Goal: Transaction & Acquisition: Purchase product/service

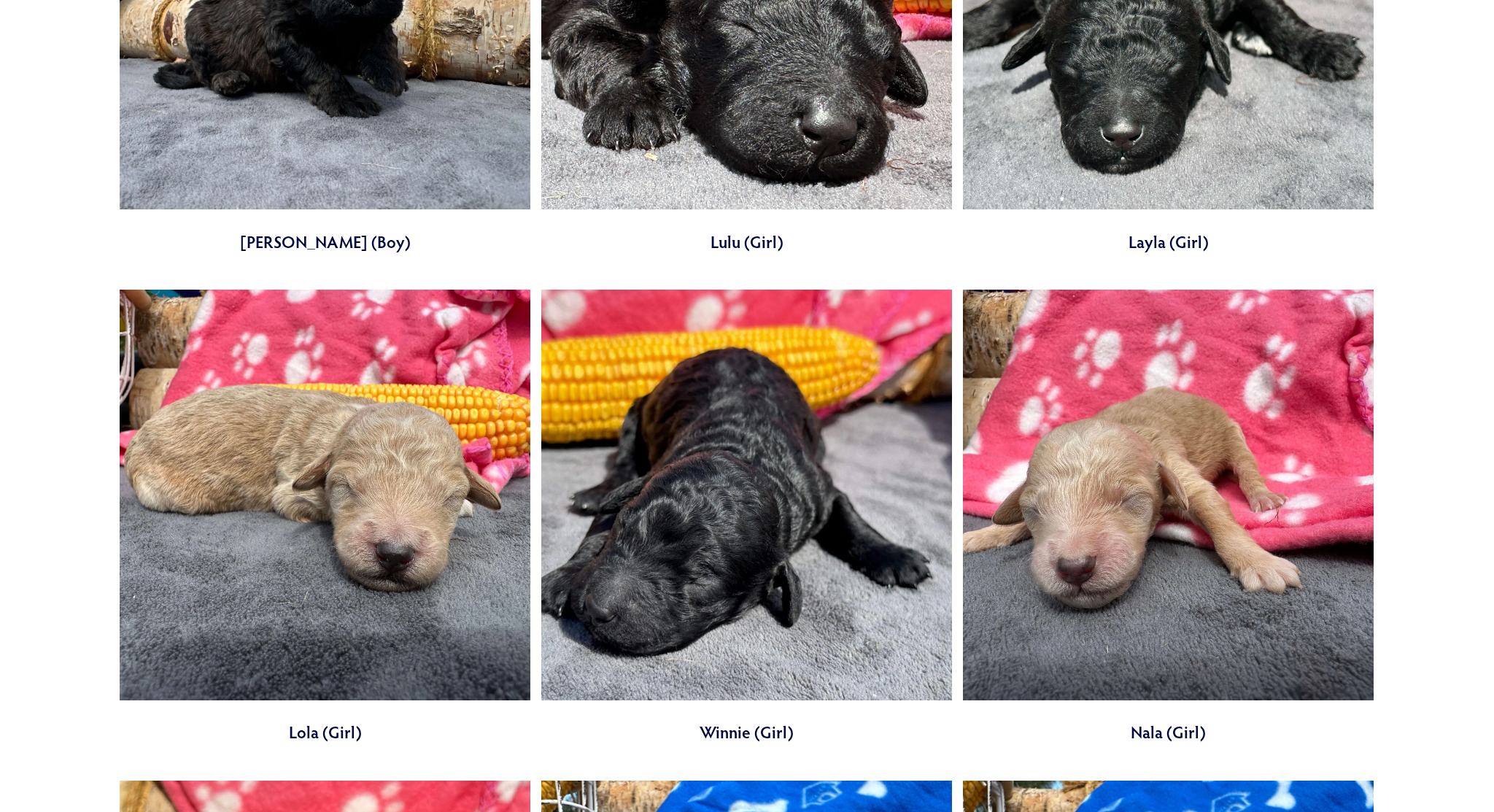
scroll to position [5054, 0]
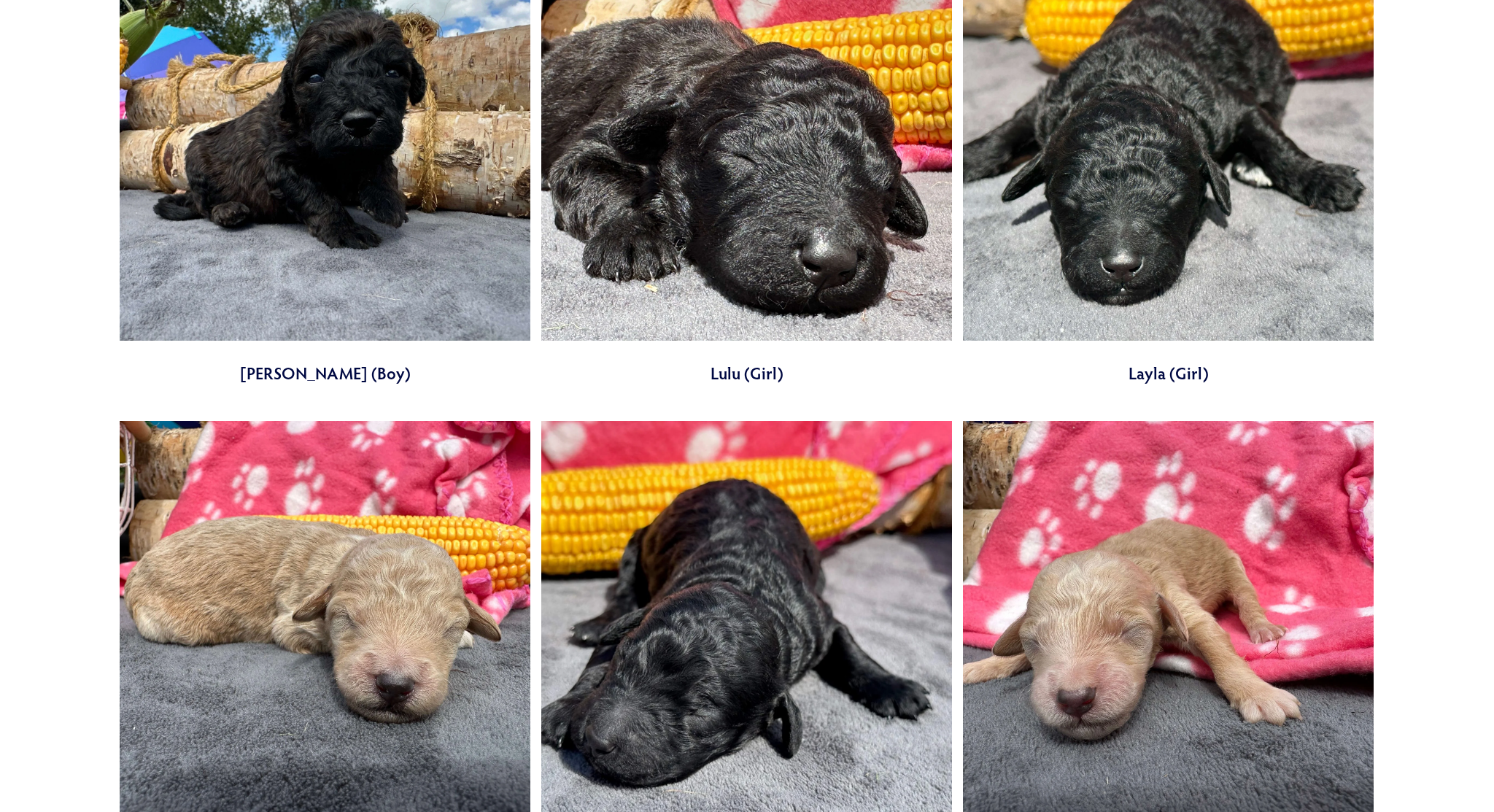
click at [344, 199] on link at bounding box center [325, 157] width 411 height 454
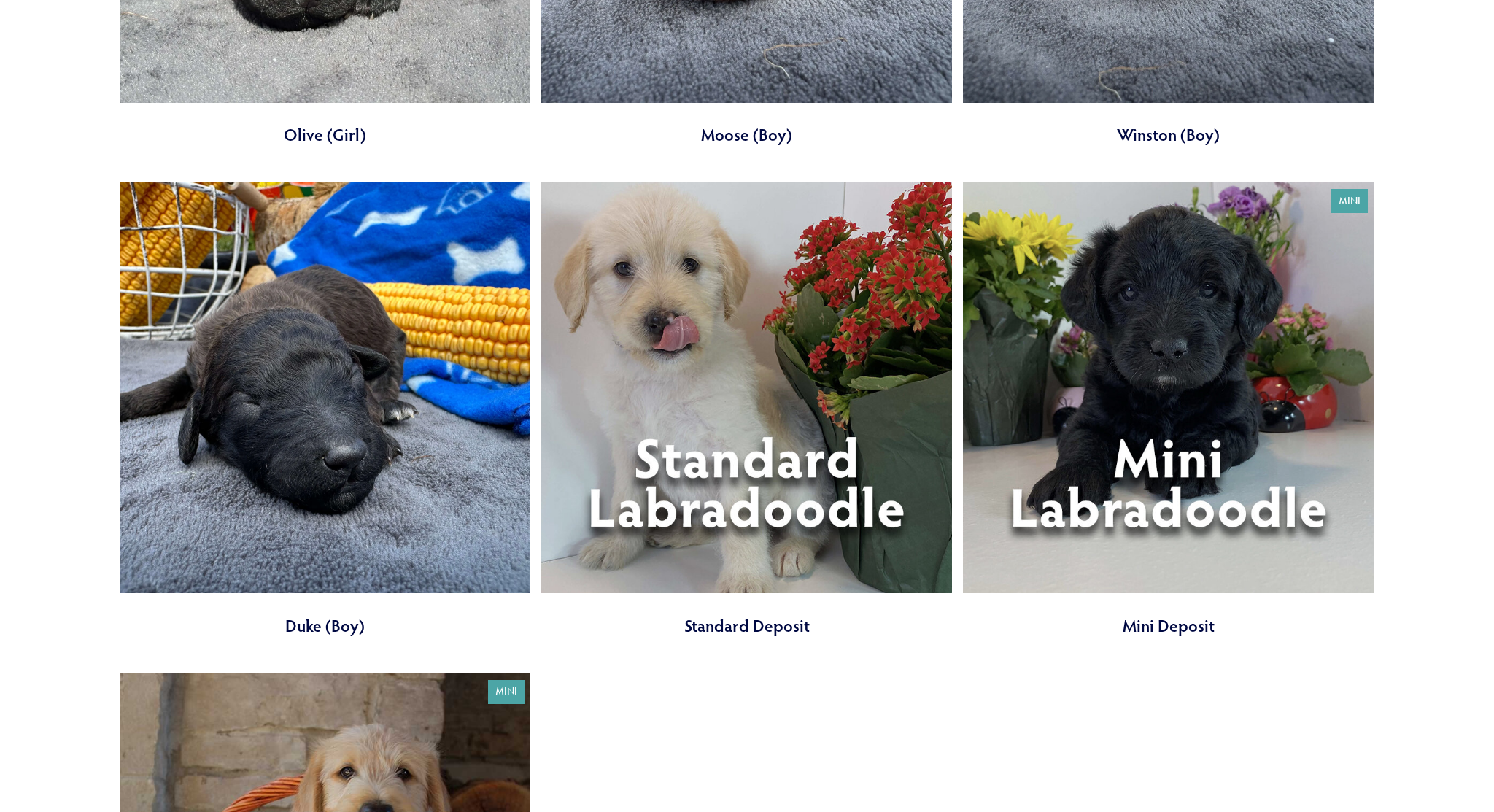
scroll to position [6238, 0]
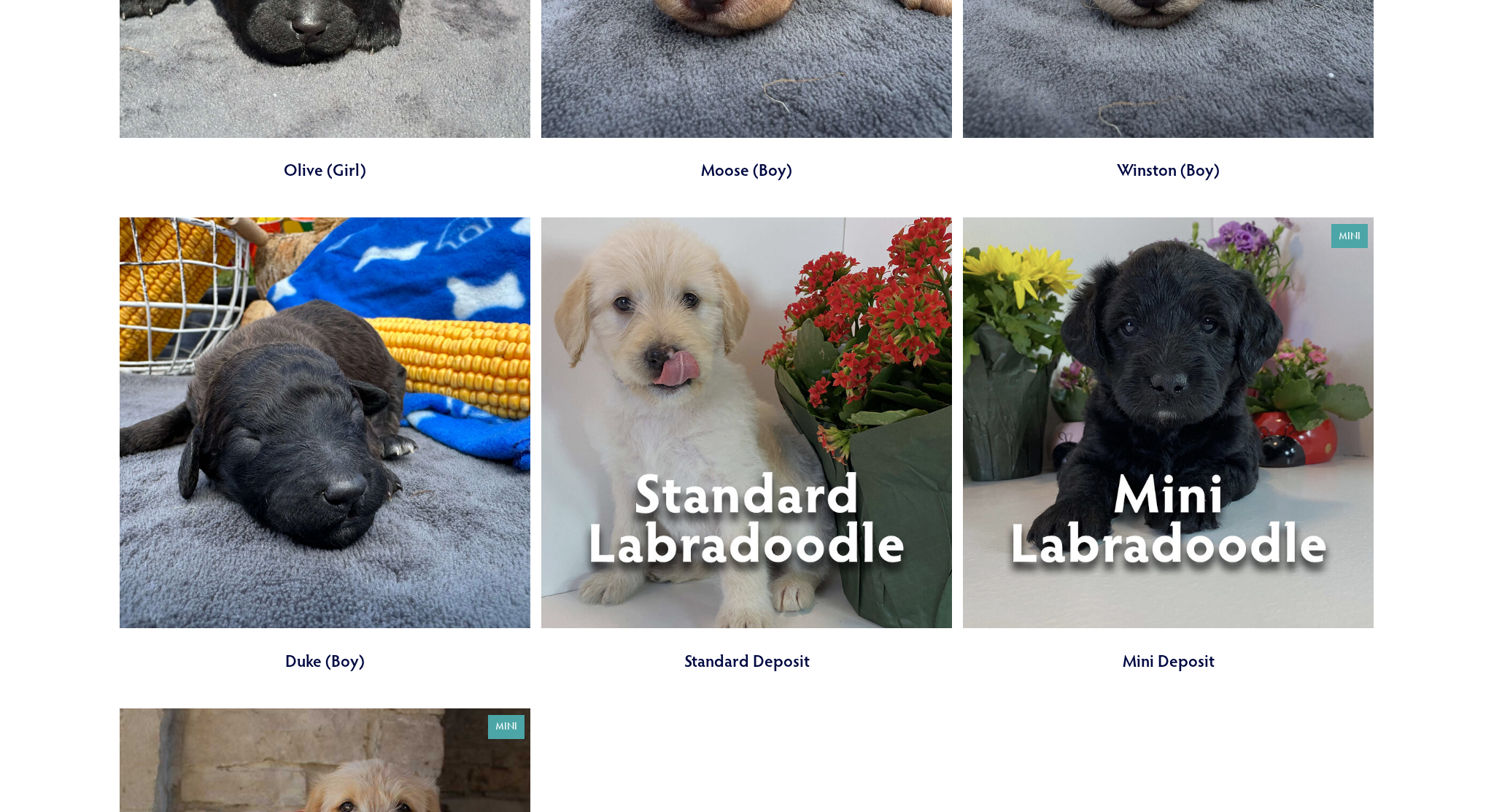
click at [1083, 415] on link at bounding box center [1167, 444] width 411 height 454
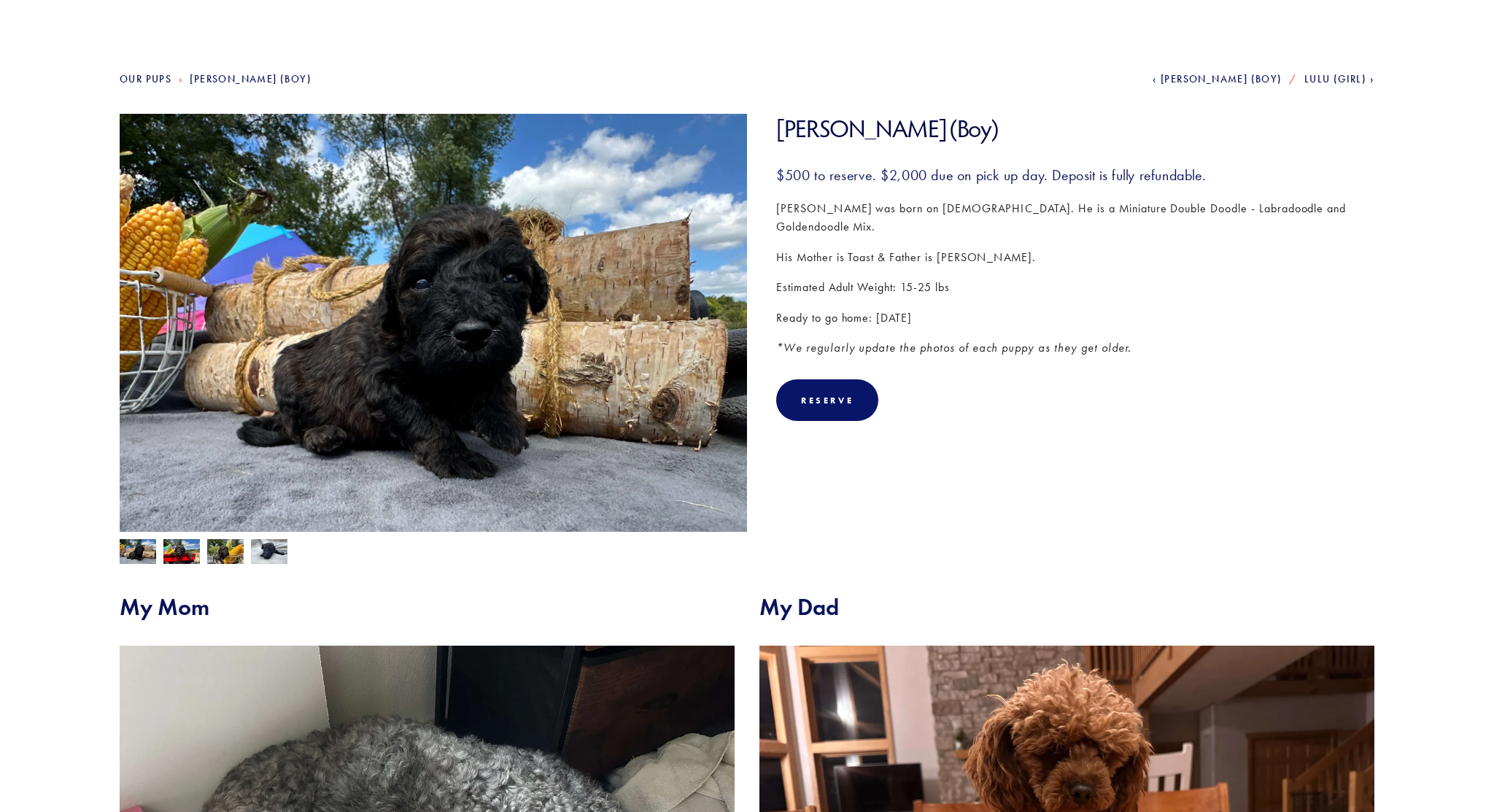
scroll to position [140, 0]
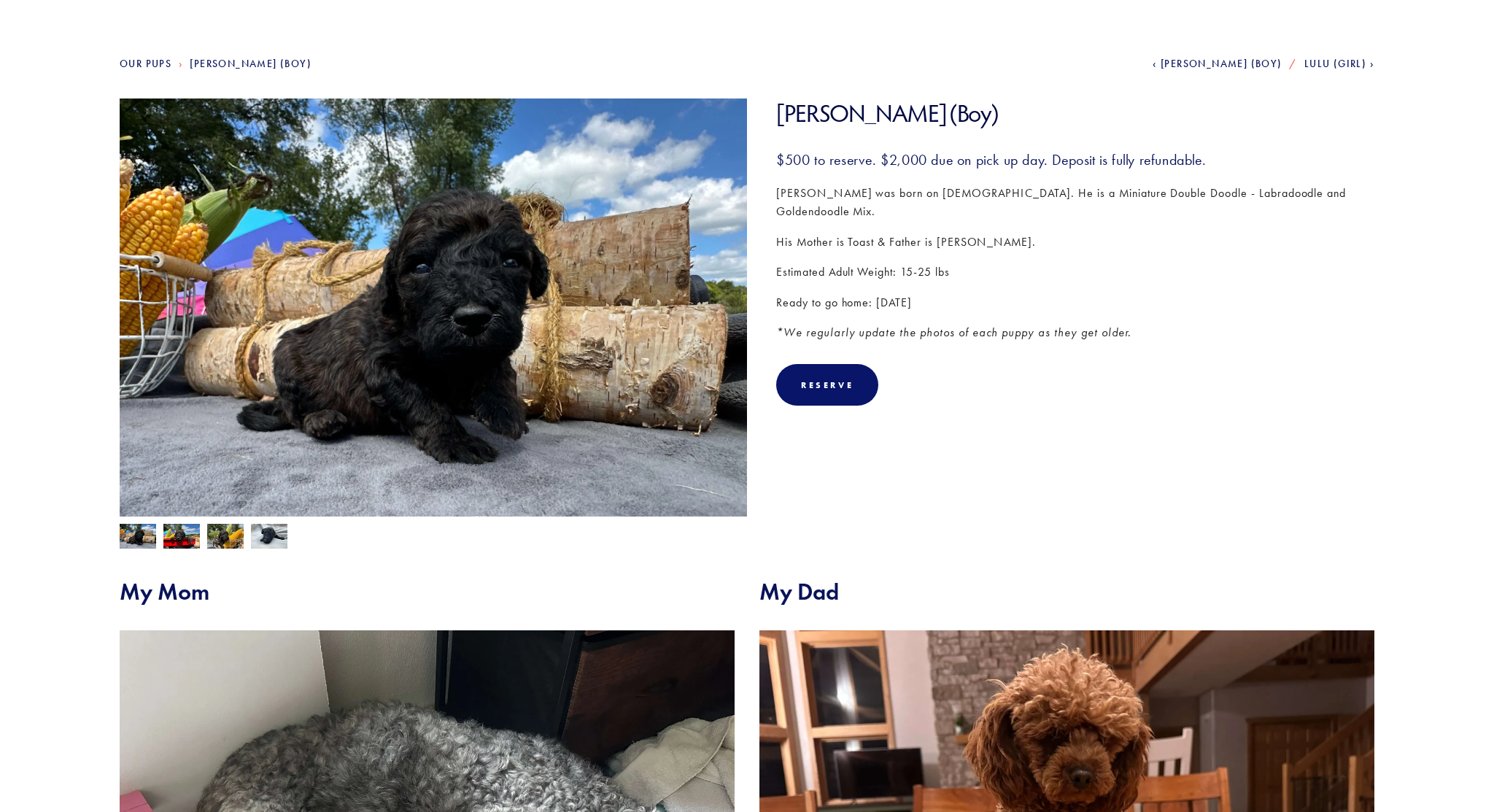
click at [182, 530] on img at bounding box center [182, 537] width 37 height 28
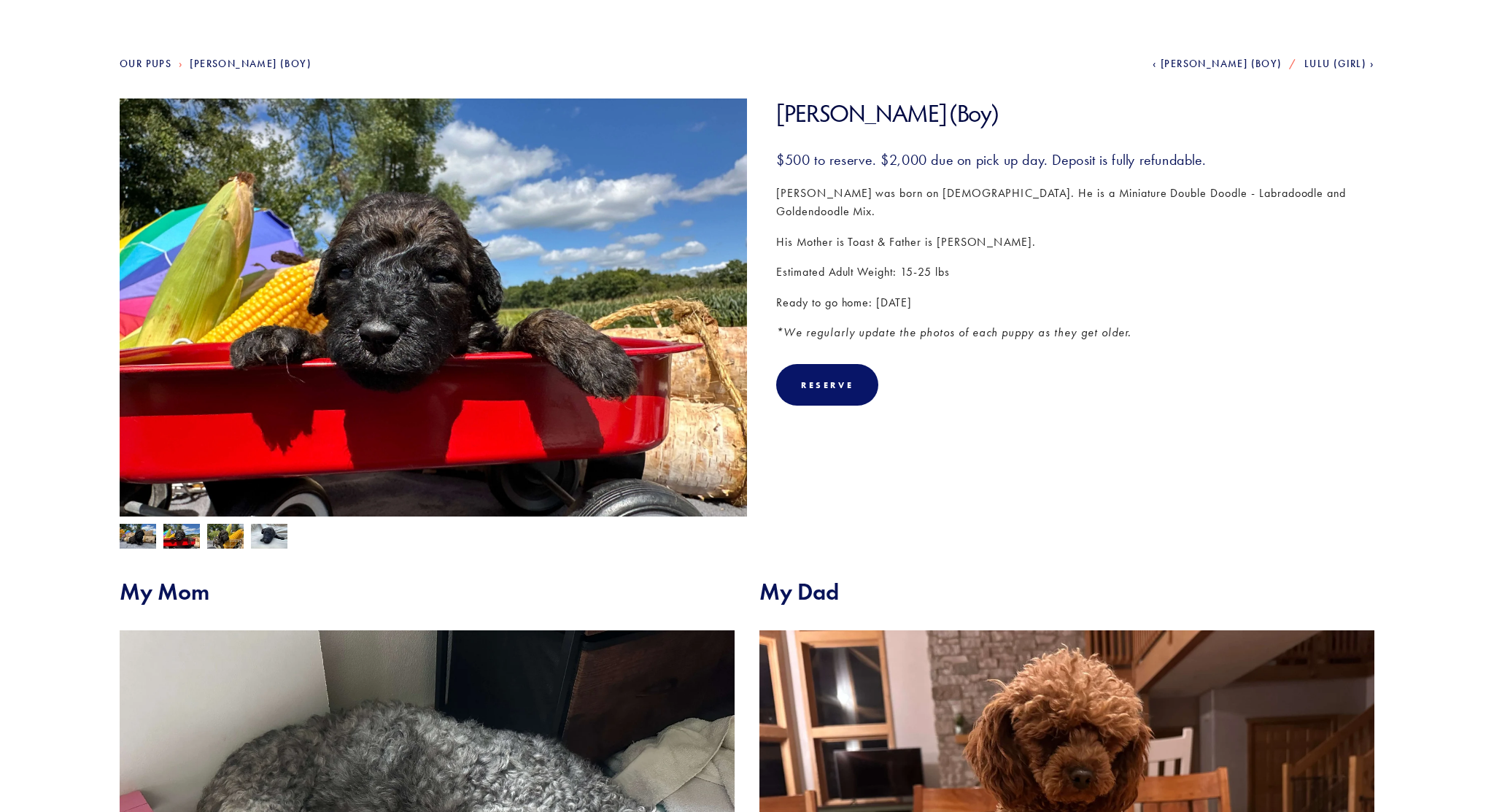
click at [218, 536] on img at bounding box center [225, 536] width 37 height 28
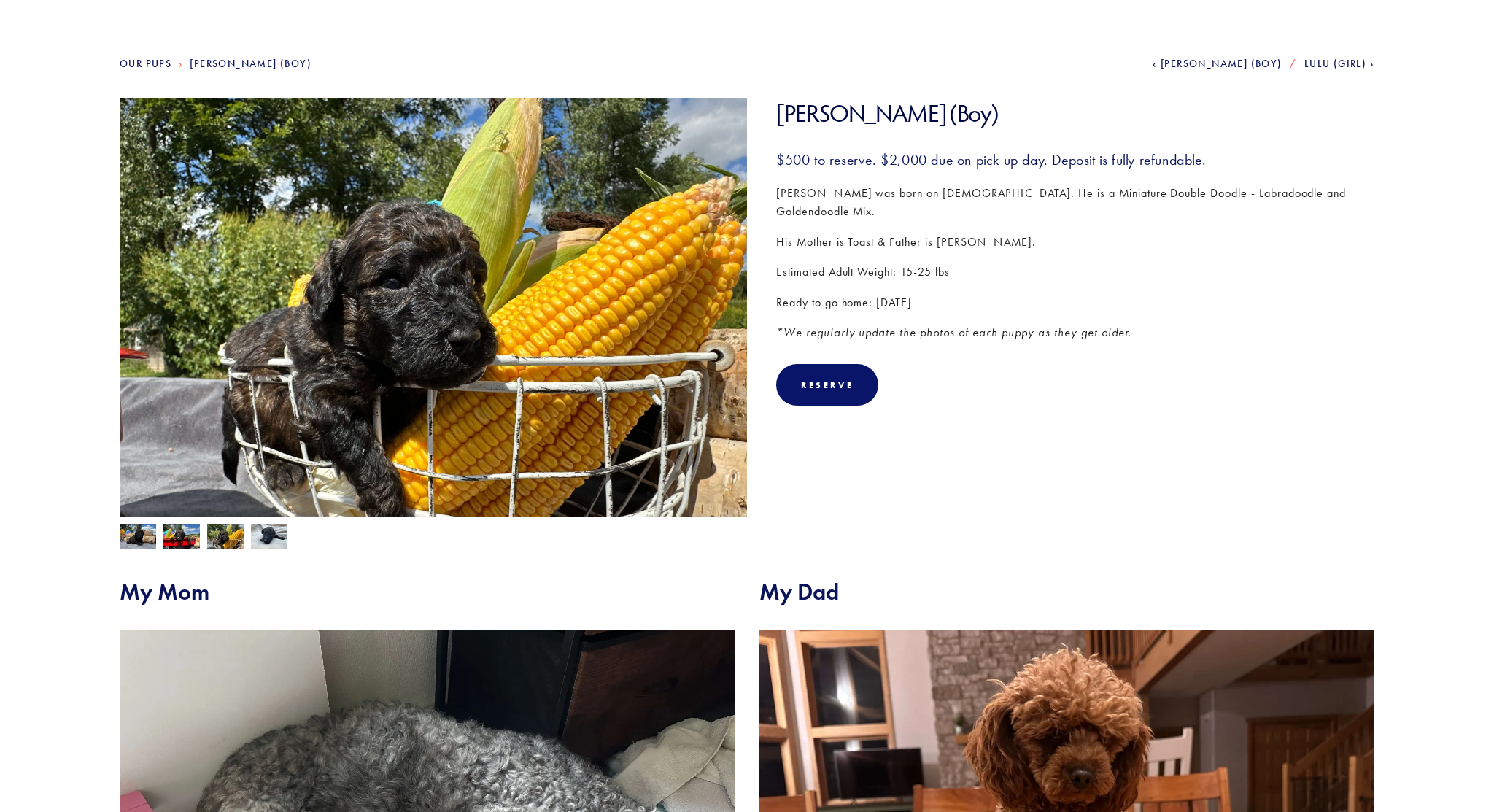
click at [250, 543] on img at bounding box center [268, 537] width 37 height 28
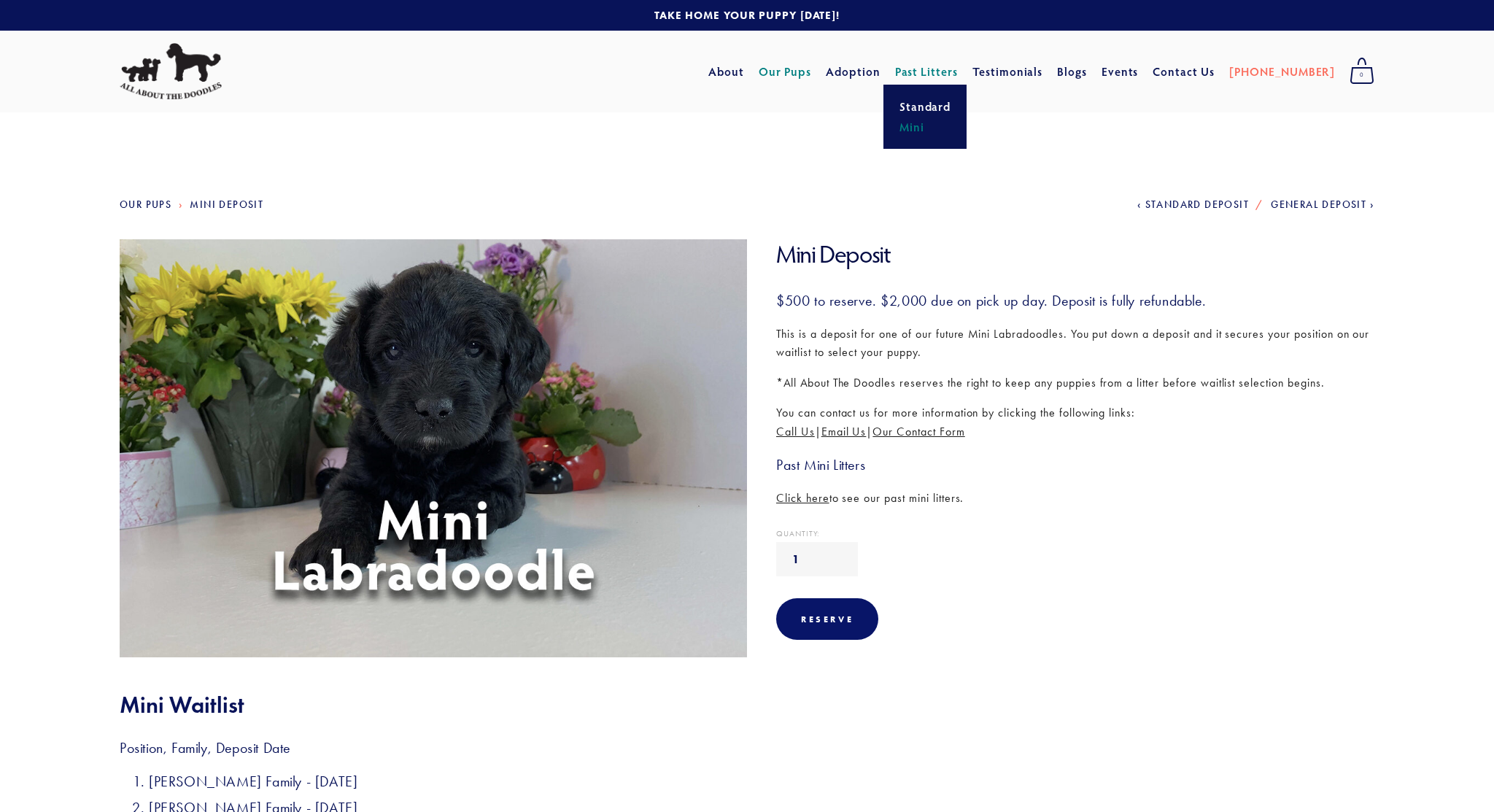
click at [947, 129] on link "Mini" at bounding box center [925, 126] width 61 height 21
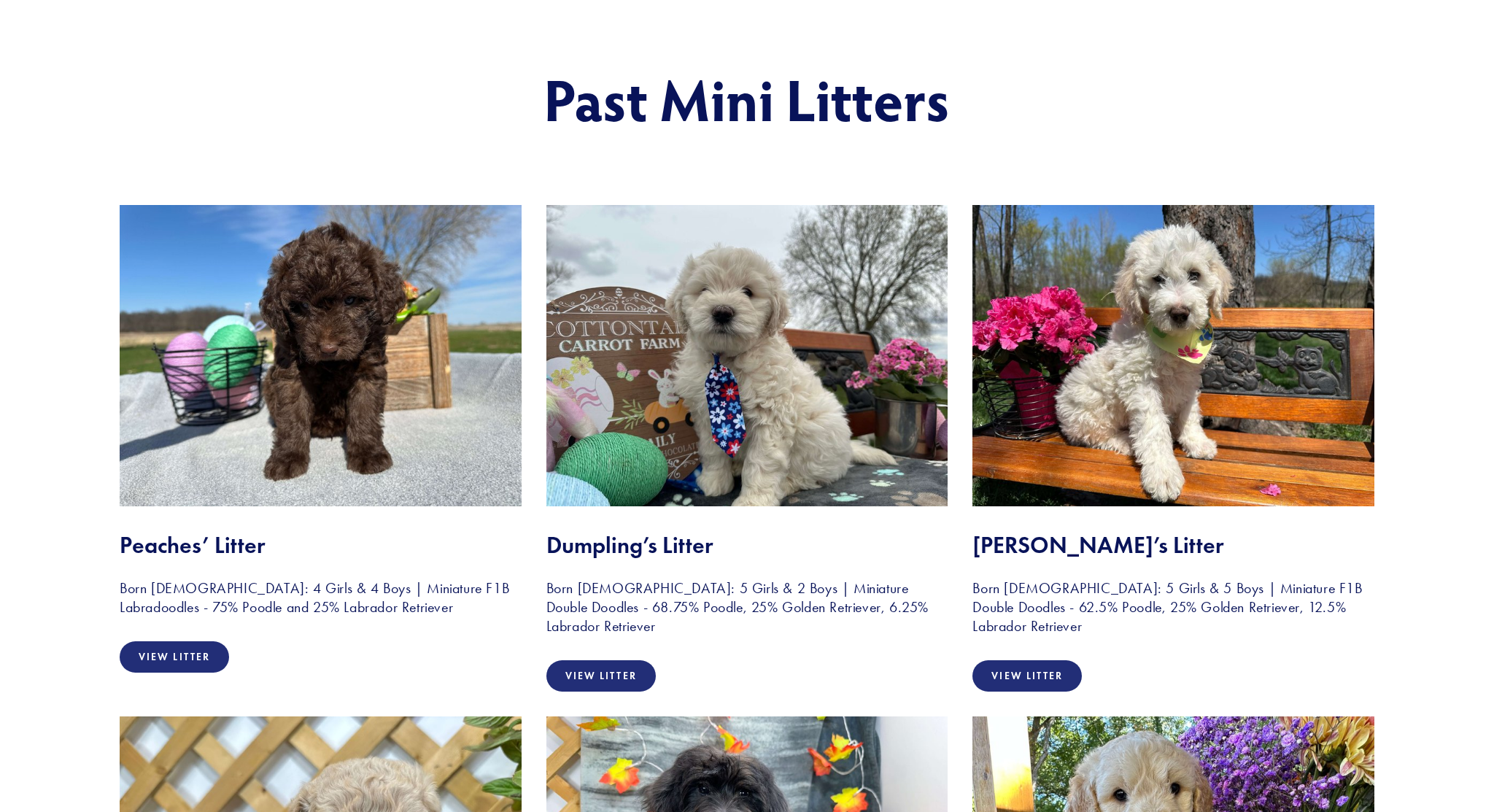
scroll to position [135, 0]
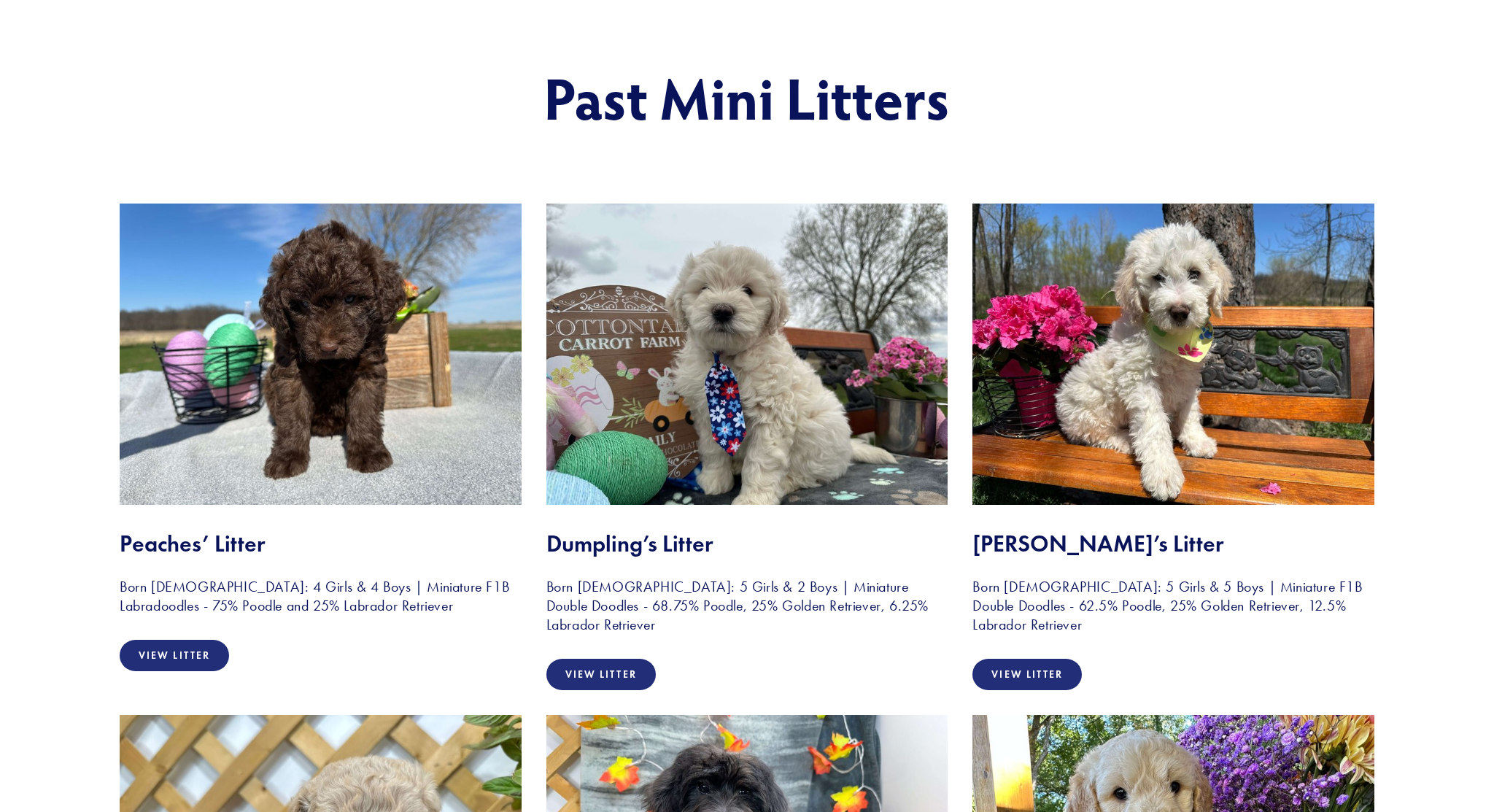
click at [341, 313] on img at bounding box center [320, 353] width 402 height 301
click at [192, 644] on link "View Litter" at bounding box center [174, 655] width 109 height 31
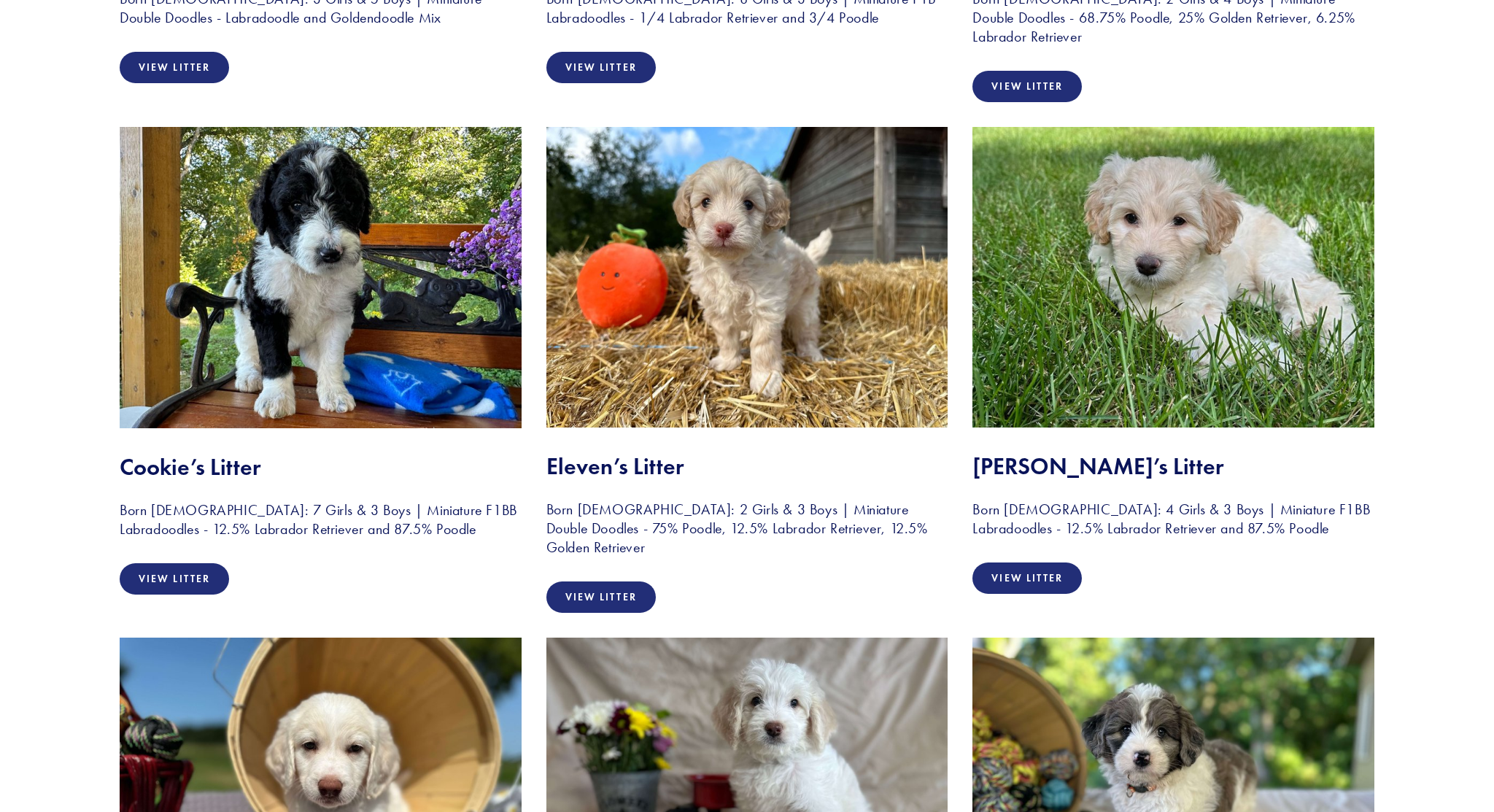
scroll to position [1345, 0]
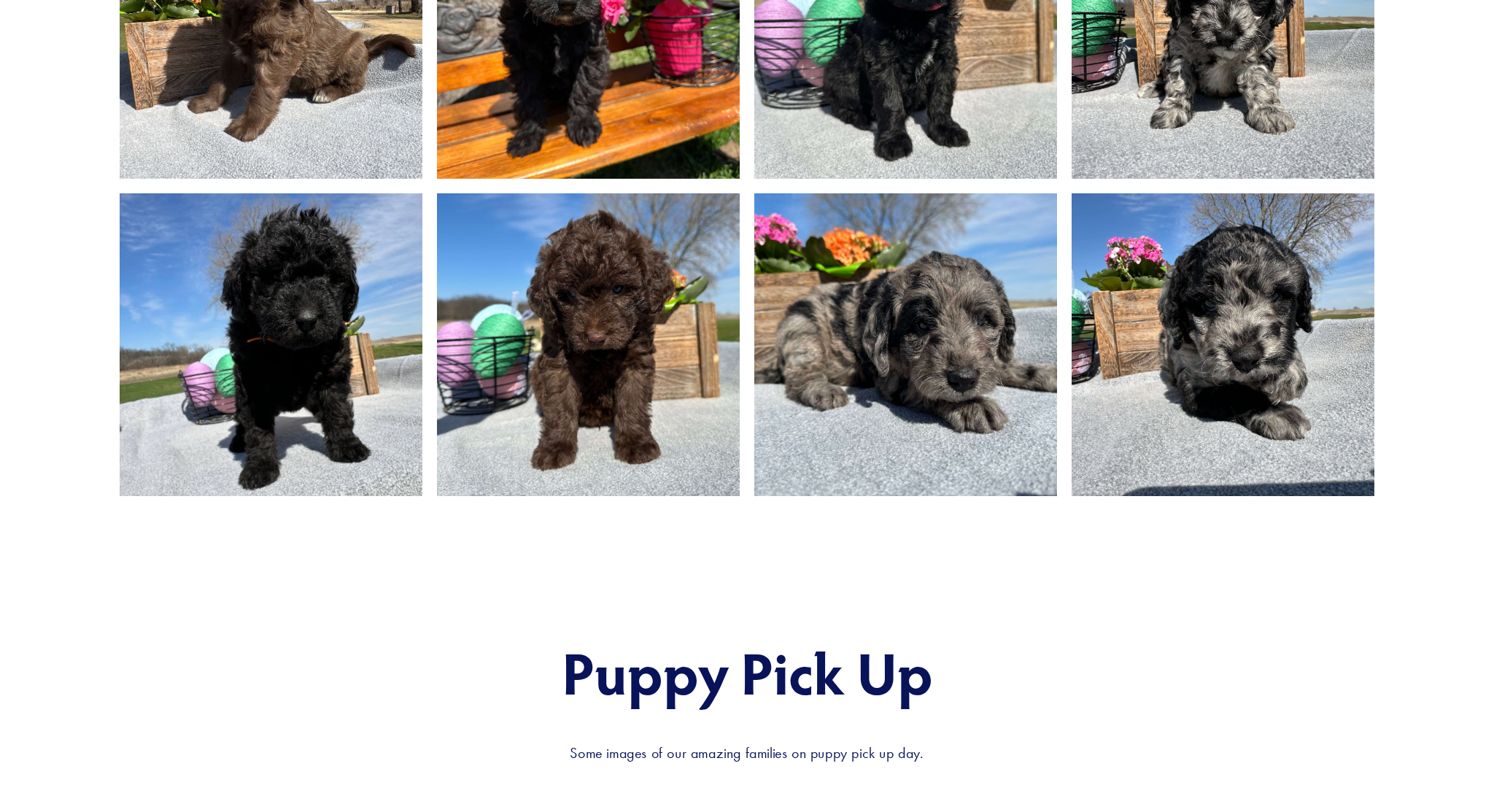
scroll to position [1602, 0]
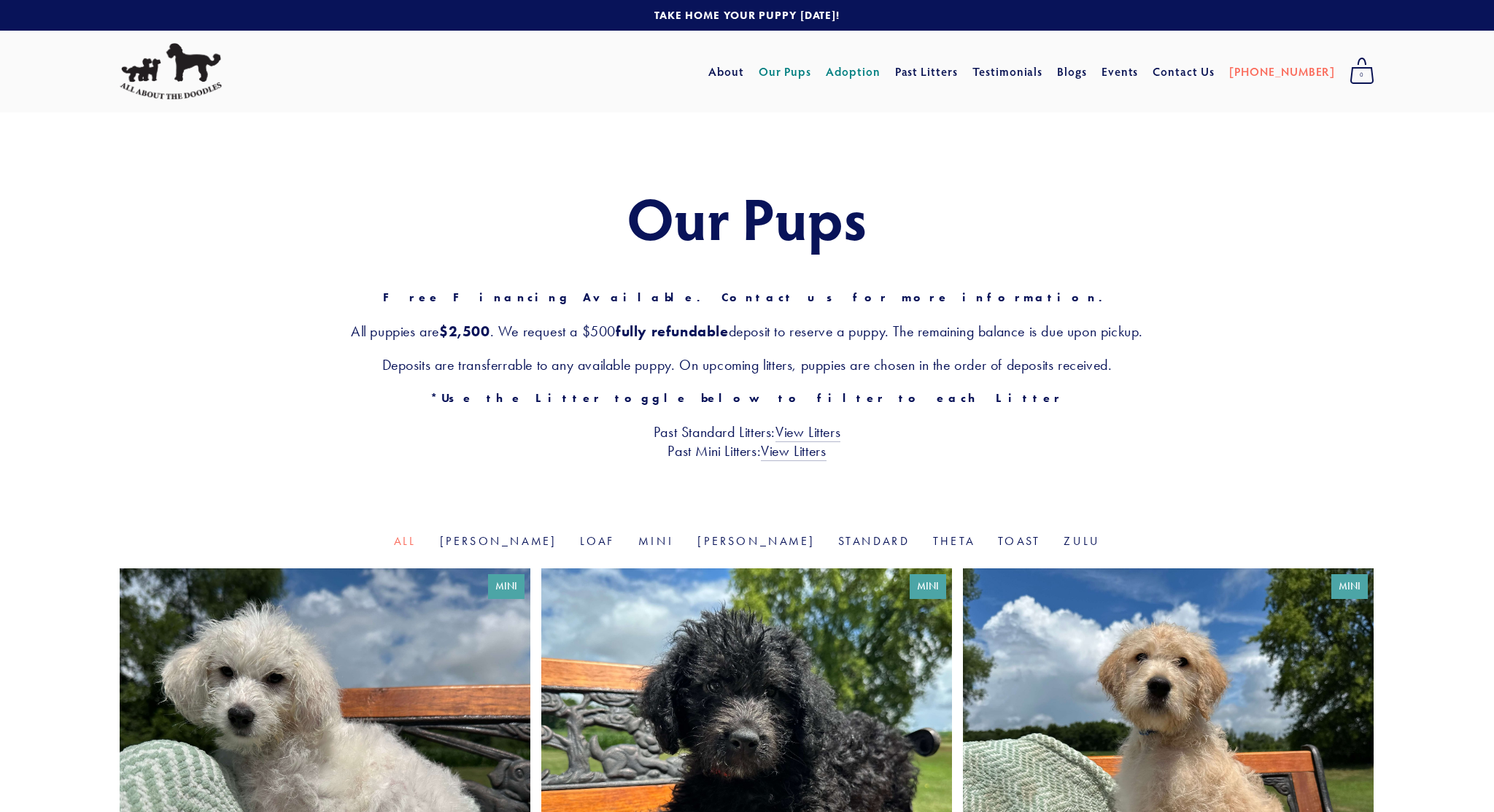
click at [880, 71] on link "Adoption" at bounding box center [853, 71] width 55 height 26
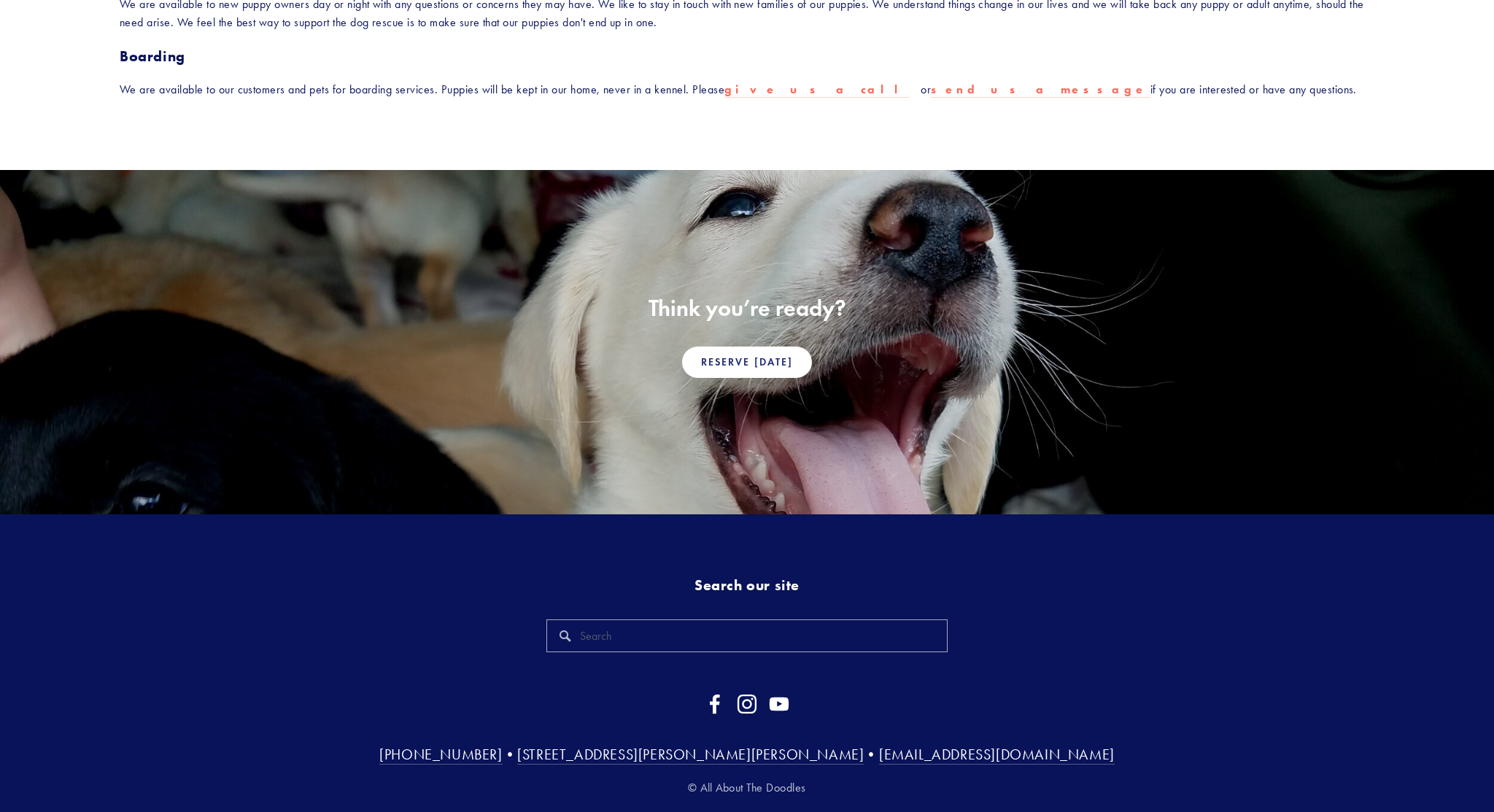
scroll to position [793, 0]
click at [751, 347] on link "Reserve Today" at bounding box center [746, 362] width 130 height 31
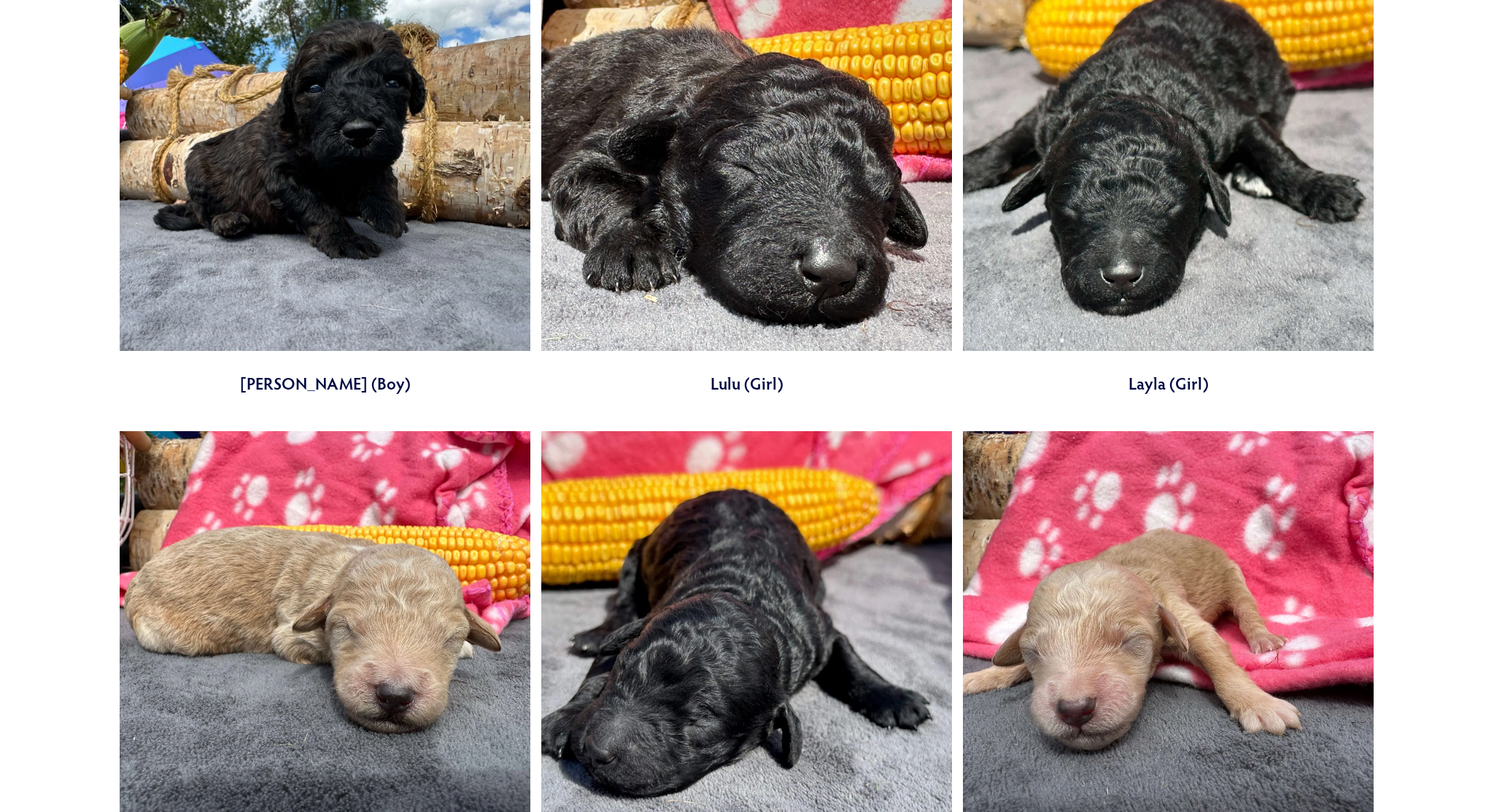
scroll to position [4864, 0]
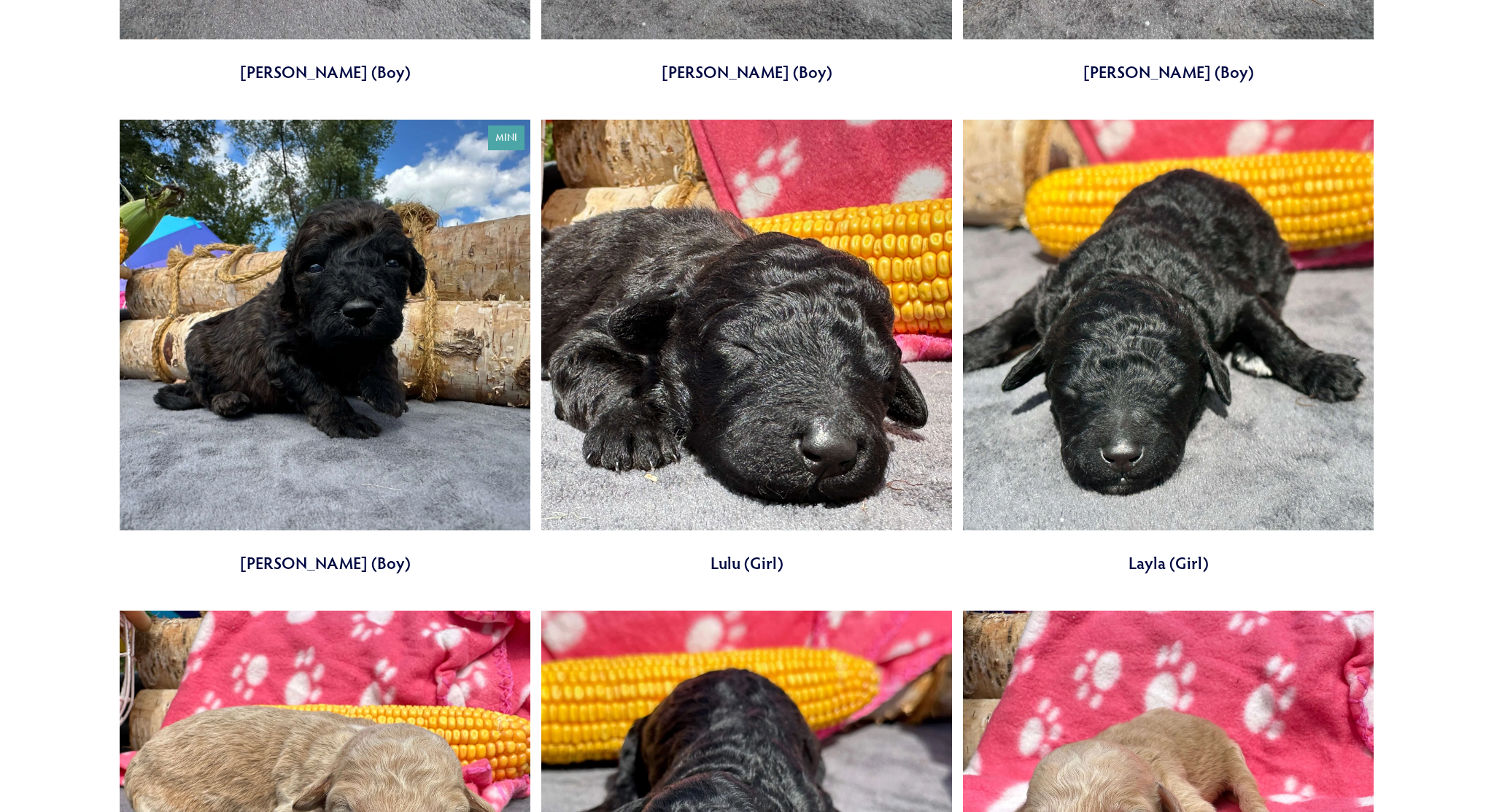
click at [759, 346] on link at bounding box center [746, 347] width 411 height 454
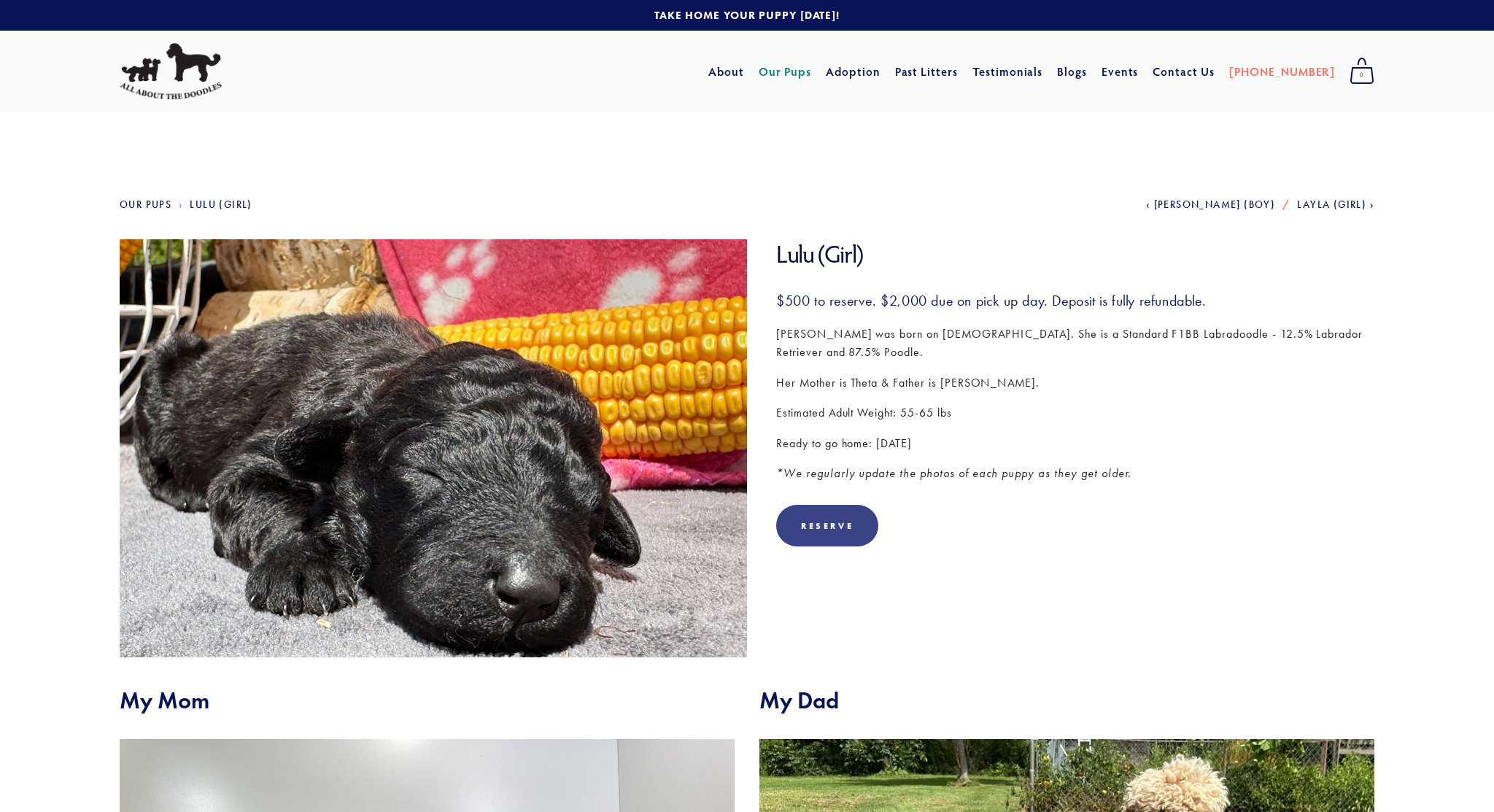
click at [834, 512] on div "Reserve" at bounding box center [828, 525] width 102 height 41
click at [1361, 74] on span "1" at bounding box center [1362, 74] width 25 height 19
